Goal: Find specific page/section: Find specific page/section

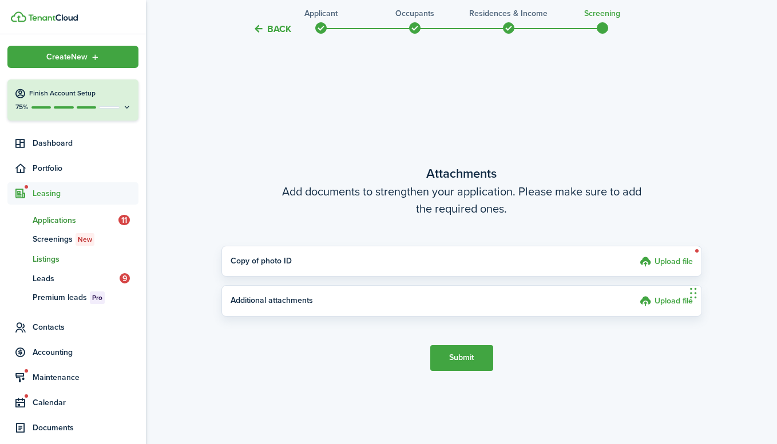
click at [52, 257] on span "Listings" at bounding box center [86, 259] width 106 height 12
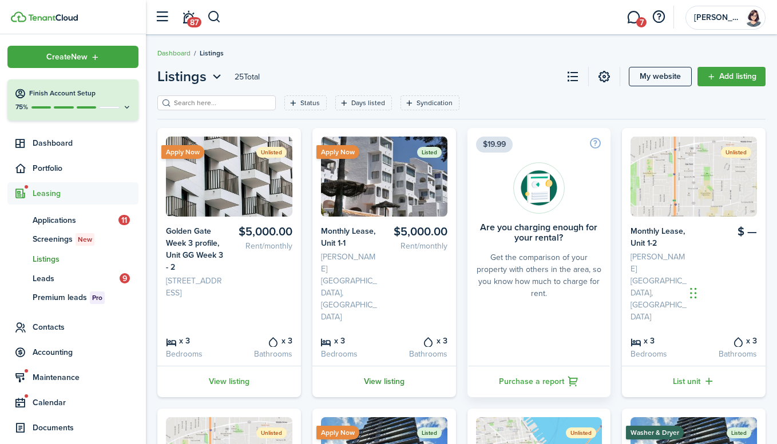
click at [381, 371] on link "View listing" at bounding box center [384, 381] width 144 height 31
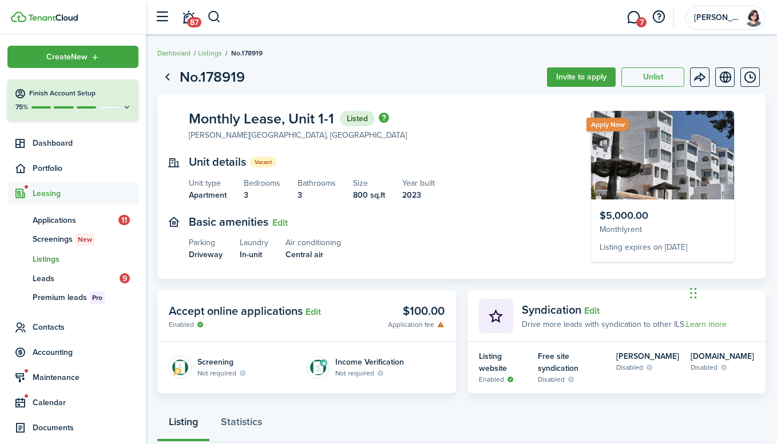
scroll to position [110, 0]
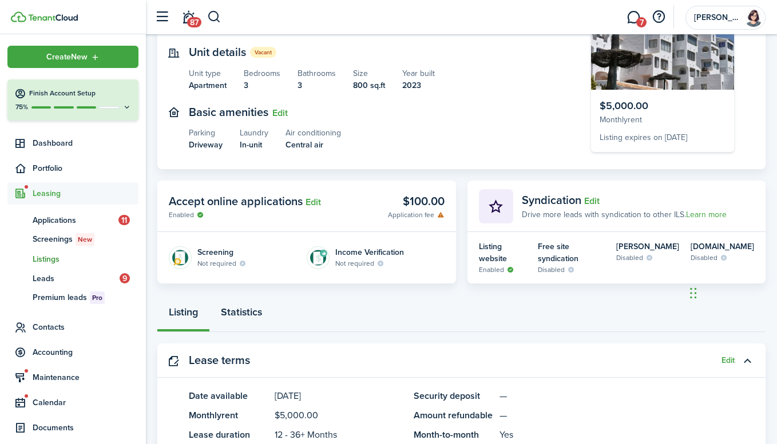
click at [242, 305] on link "Statistics" at bounding box center [241, 315] width 64 height 34
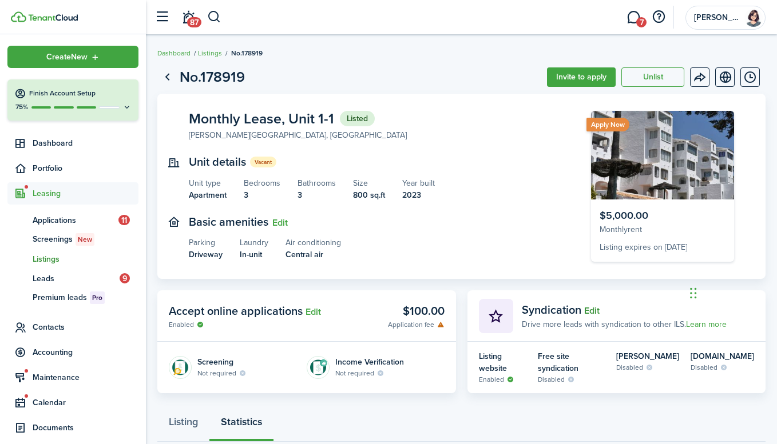
click at [596, 311] on button "Edit" at bounding box center [591, 311] width 15 height 10
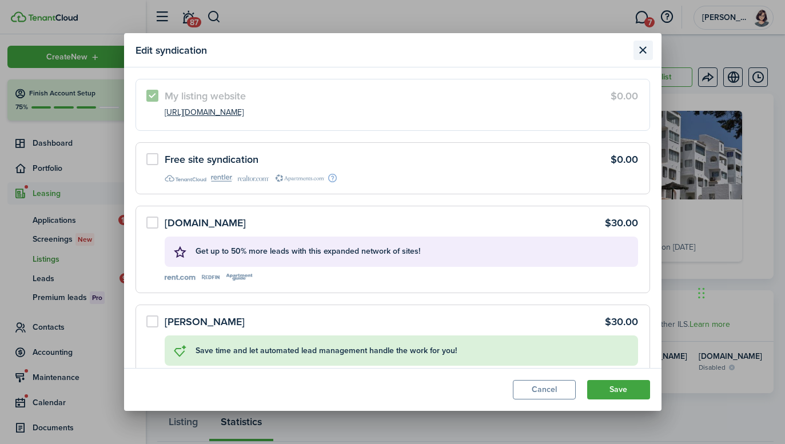
click at [651, 52] on button "Close modal" at bounding box center [643, 50] width 19 height 19
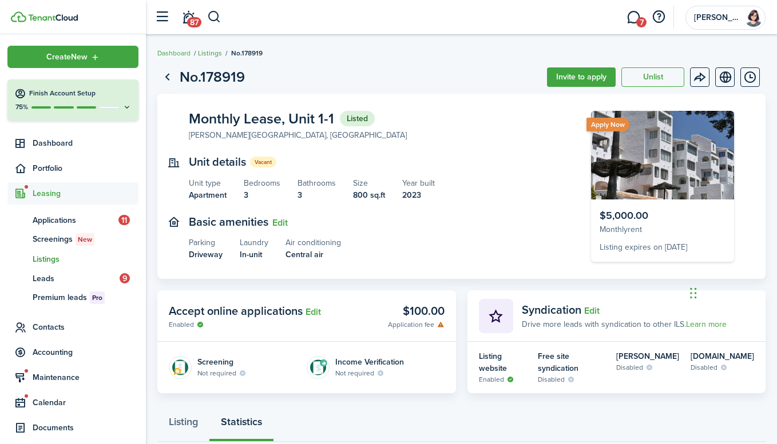
click at [213, 56] on link "Listings" at bounding box center [210, 53] width 24 height 10
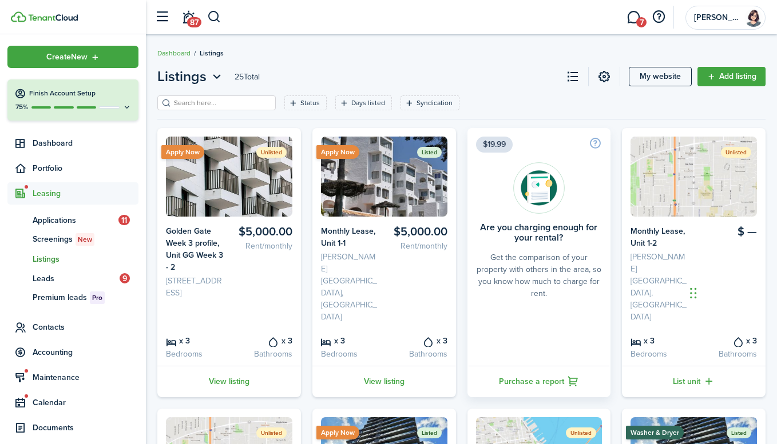
click at [57, 263] on span "Listings" at bounding box center [86, 259] width 106 height 12
click at [42, 259] on span "Listings" at bounding box center [86, 259] width 106 height 12
click at [53, 259] on span "Listings" at bounding box center [86, 259] width 106 height 12
